Goal: Task Accomplishment & Management: Complete application form

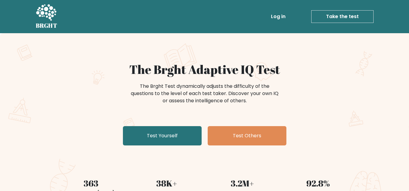
click at [282, 17] on link "Log in" at bounding box center [277, 17] width 19 height 12
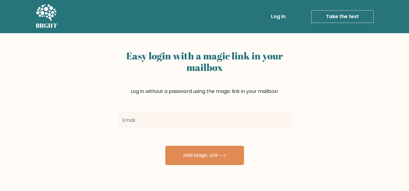
click at [158, 119] on input "email" at bounding box center [204, 120] width 174 height 17
type input "jonasuberti28@gmail.com"
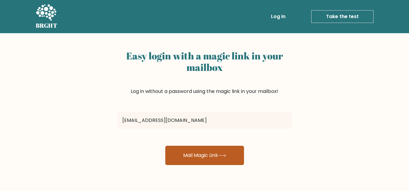
click at [187, 157] on button "Mail Magic Link" at bounding box center [204, 155] width 79 height 19
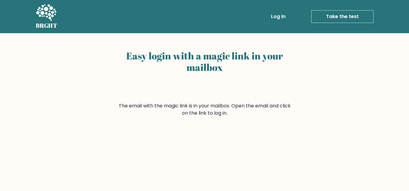
click at [326, 18] on link "Take the test" at bounding box center [342, 16] width 62 height 13
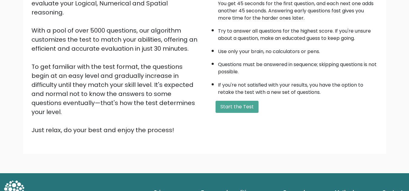
scroll to position [86, 0]
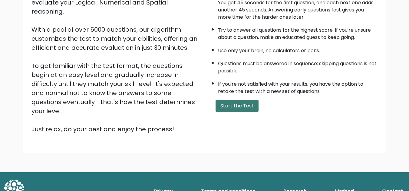
click at [225, 106] on button "Start the Test" at bounding box center [236, 106] width 43 height 12
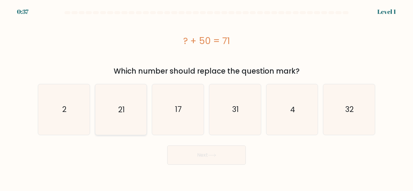
click at [123, 106] on text "21" at bounding box center [121, 109] width 7 height 11
click at [207, 97] on input "b. 21" at bounding box center [207, 97] width 0 height 2
radio input "true"
click at [190, 155] on button "Next" at bounding box center [206, 155] width 79 height 19
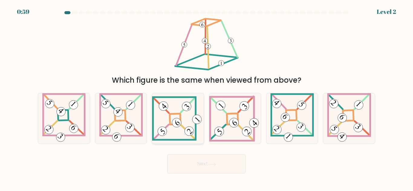
click at [180, 122] on 841 at bounding box center [176, 122] width 13 height 13
click at [207, 97] on input "c." at bounding box center [207, 97] width 0 height 2
radio input "true"
click at [211, 165] on icon at bounding box center [212, 164] width 8 height 3
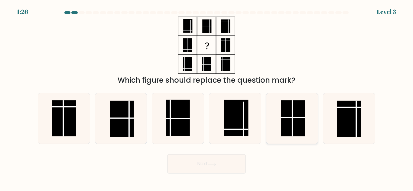
click at [296, 122] on rect at bounding box center [293, 118] width 24 height 36
click at [207, 97] on input "e." at bounding box center [207, 97] width 0 height 2
radio input "true"
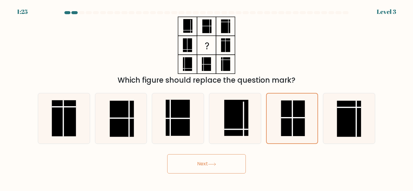
click at [229, 169] on button "Next" at bounding box center [206, 164] width 79 height 19
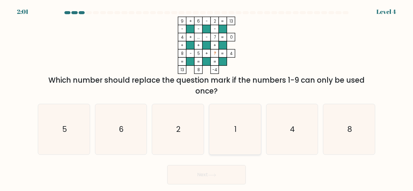
click at [238, 129] on icon "1" at bounding box center [235, 129] width 51 height 51
click at [207, 97] on input "d. 1" at bounding box center [207, 97] width 0 height 2
radio input "true"
click at [194, 169] on button "Next" at bounding box center [206, 174] width 79 height 19
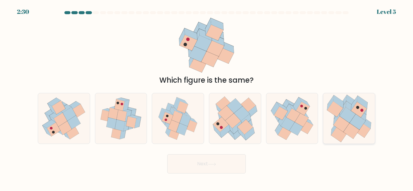
click at [350, 124] on icon at bounding box center [352, 131] width 16 height 16
click at [207, 97] on input "f." at bounding box center [207, 97] width 0 height 2
radio input "true"
click at [224, 167] on button "Next" at bounding box center [206, 164] width 79 height 19
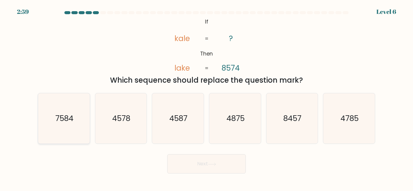
click at [67, 118] on text "7584" at bounding box center [64, 118] width 18 height 11
click at [207, 97] on input "a. 7584" at bounding box center [207, 97] width 0 height 2
radio input "true"
click at [194, 167] on button "Next" at bounding box center [206, 164] width 79 height 19
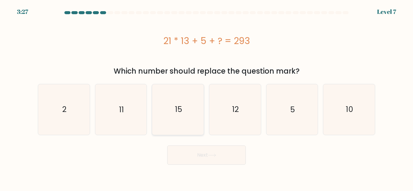
click at [181, 111] on text "15" at bounding box center [178, 109] width 7 height 11
click at [207, 97] on input "c. 15" at bounding box center [207, 97] width 0 height 2
radio input "true"
click at [194, 157] on button "Next" at bounding box center [206, 155] width 79 height 19
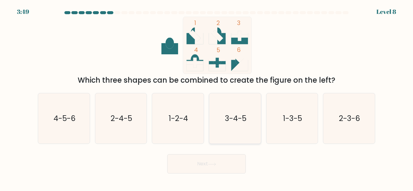
click at [236, 119] on text "3-4-5" at bounding box center [235, 118] width 21 height 11
click at [207, 97] on input "d. 3-4-5" at bounding box center [207, 97] width 0 height 2
radio input "true"
click at [229, 166] on button "Next" at bounding box center [206, 164] width 79 height 19
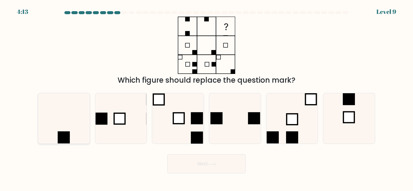
click at [68, 118] on icon at bounding box center [64, 118] width 51 height 51
click at [207, 97] on input "a." at bounding box center [207, 97] width 0 height 2
radio input "true"
click at [194, 167] on button "Next" at bounding box center [206, 164] width 79 height 19
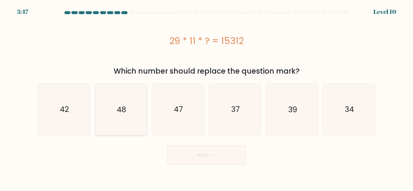
click at [119, 107] on text "48" at bounding box center [121, 109] width 9 height 11
click at [207, 97] on input "b. 48" at bounding box center [207, 97] width 0 height 2
radio input "true"
click at [210, 156] on icon at bounding box center [212, 155] width 8 height 3
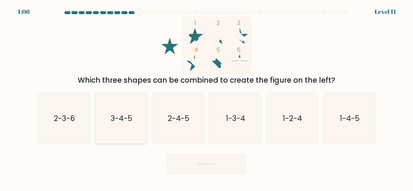
click at [126, 105] on icon "3-4-5" at bounding box center [121, 118] width 51 height 51
click at [207, 97] on input "b. 3-4-5" at bounding box center [207, 97] width 0 height 2
radio input "true"
click at [188, 163] on button "Next" at bounding box center [206, 164] width 79 height 19
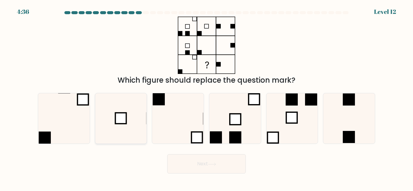
click at [112, 120] on icon at bounding box center [121, 118] width 51 height 51
click at [207, 97] on input "b." at bounding box center [207, 97] width 0 height 2
radio input "true"
click at [197, 162] on button "Next" at bounding box center [206, 164] width 79 height 19
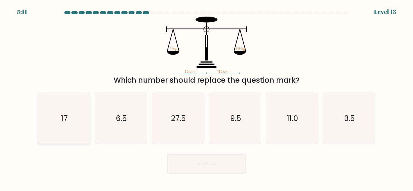
click at [69, 120] on icon "17" at bounding box center [64, 118] width 51 height 51
click at [207, 97] on input "a. 17" at bounding box center [207, 97] width 0 height 2
radio input "true"
click at [192, 163] on button "Next" at bounding box center [206, 164] width 79 height 19
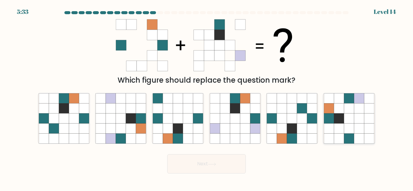
click at [351, 113] on icon at bounding box center [349, 109] width 10 height 10
click at [207, 97] on input "f." at bounding box center [207, 97] width 0 height 2
radio input "true"
click at [222, 157] on button "Next" at bounding box center [206, 164] width 79 height 19
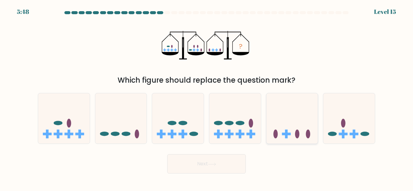
click at [295, 132] on icon at bounding box center [293, 118] width 52 height 43
click at [207, 97] on input "e." at bounding box center [207, 97] width 0 height 2
radio input "true"
click at [224, 169] on button "Next" at bounding box center [206, 164] width 79 height 19
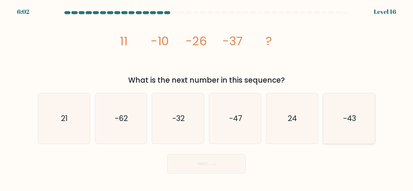
click at [353, 128] on icon "-43" at bounding box center [349, 118] width 51 height 51
click at [207, 97] on input "f. -43" at bounding box center [207, 97] width 0 height 2
radio input "true"
click at [204, 162] on button "Next" at bounding box center [206, 164] width 79 height 19
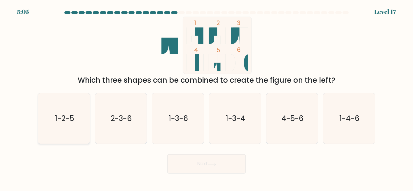
click at [69, 112] on icon "1-2-5" at bounding box center [64, 118] width 51 height 51
click at [207, 97] on input "a. 1-2-5" at bounding box center [207, 97] width 0 height 2
radio input "true"
click at [194, 162] on button "Next" at bounding box center [206, 164] width 79 height 19
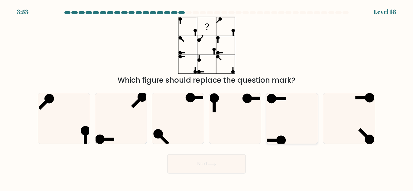
click at [301, 112] on icon at bounding box center [292, 118] width 51 height 51
click at [207, 97] on input "e." at bounding box center [207, 97] width 0 height 2
radio input "true"
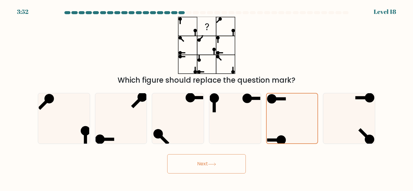
click at [234, 164] on button "Next" at bounding box center [206, 164] width 79 height 19
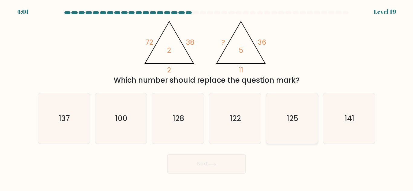
click at [290, 114] on text "125" at bounding box center [292, 118] width 11 height 11
click at [207, 97] on input "e. 125" at bounding box center [207, 97] width 0 height 2
radio input "true"
click at [201, 167] on button "Next" at bounding box center [206, 164] width 79 height 19
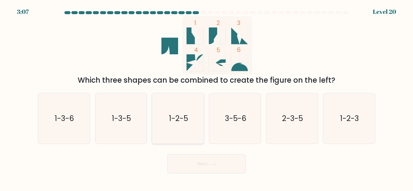
click at [184, 114] on text "1-2-5" at bounding box center [178, 118] width 19 height 11
click at [207, 97] on input "c. 1-2-5" at bounding box center [207, 97] width 0 height 2
radio input "true"
click at [225, 167] on button "Next" at bounding box center [206, 164] width 79 height 19
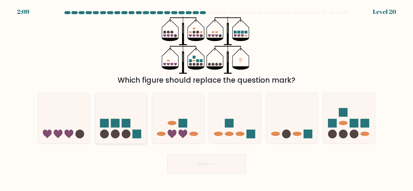
click at [124, 124] on rect at bounding box center [126, 123] width 9 height 9
click at [207, 97] on input "b." at bounding box center [207, 97] width 0 height 2
radio input "true"
click at [190, 162] on button "Next" at bounding box center [206, 164] width 79 height 19
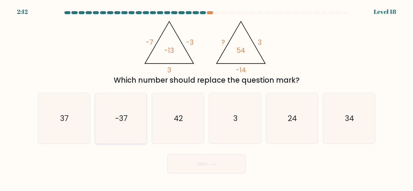
click at [123, 122] on text "-37" at bounding box center [121, 118] width 12 height 11
click at [207, 97] on input "b. -37" at bounding box center [207, 97] width 0 height 2
radio input "true"
click at [200, 165] on button "Next" at bounding box center [206, 164] width 79 height 19
